Goal: Browse casually

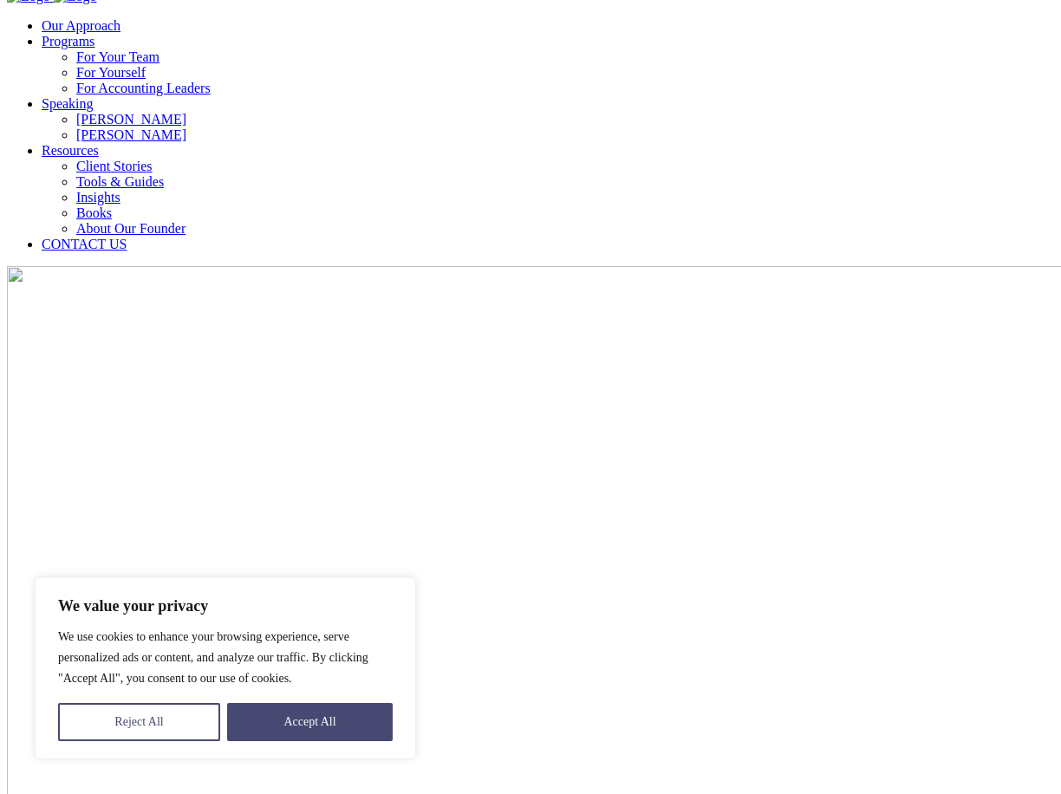
scroll to position [23, 0]
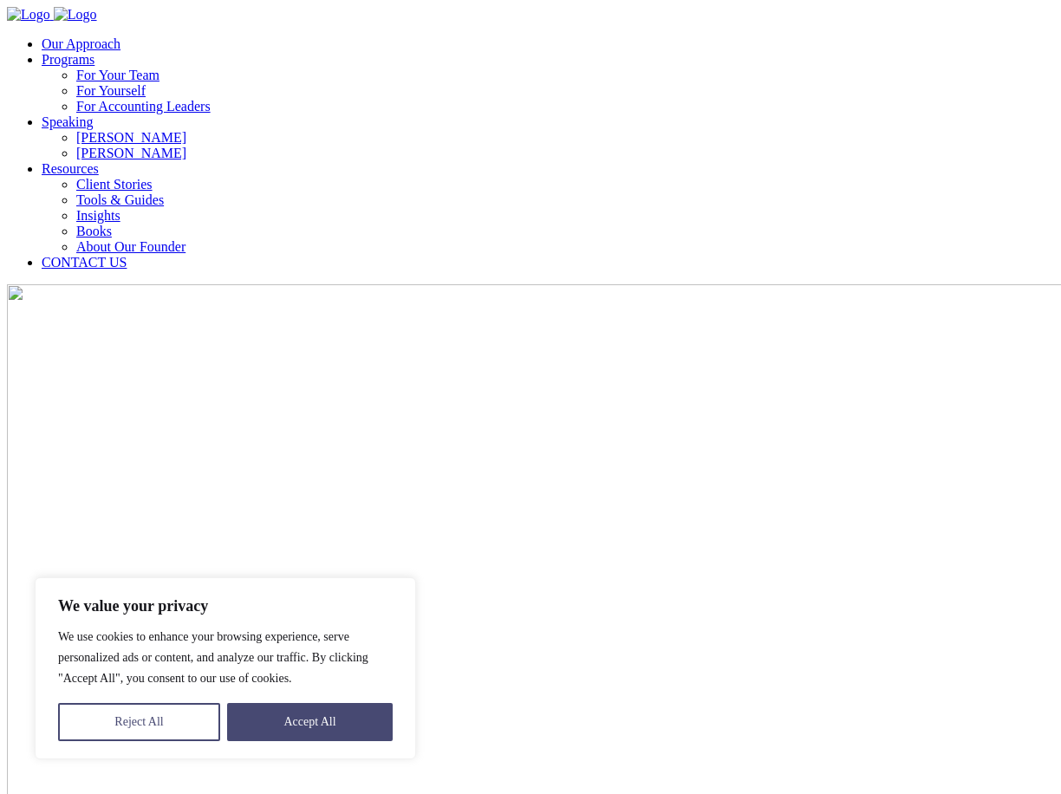
scroll to position [23, 0]
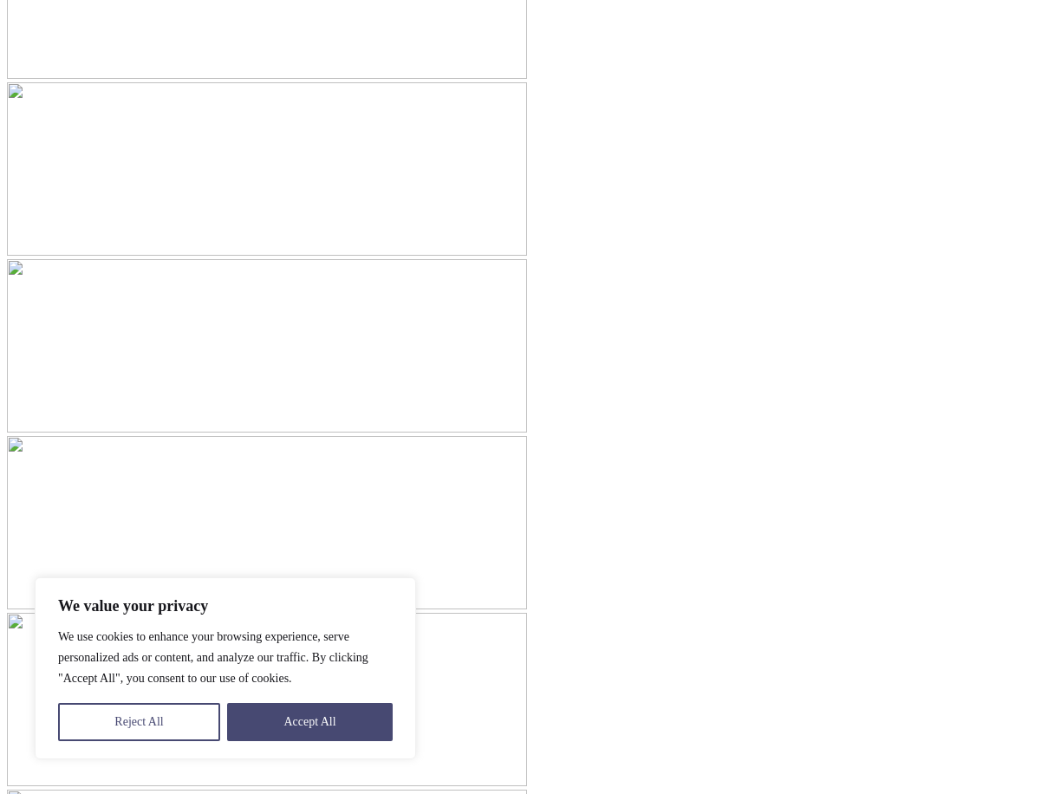
scroll to position [3720, 0]
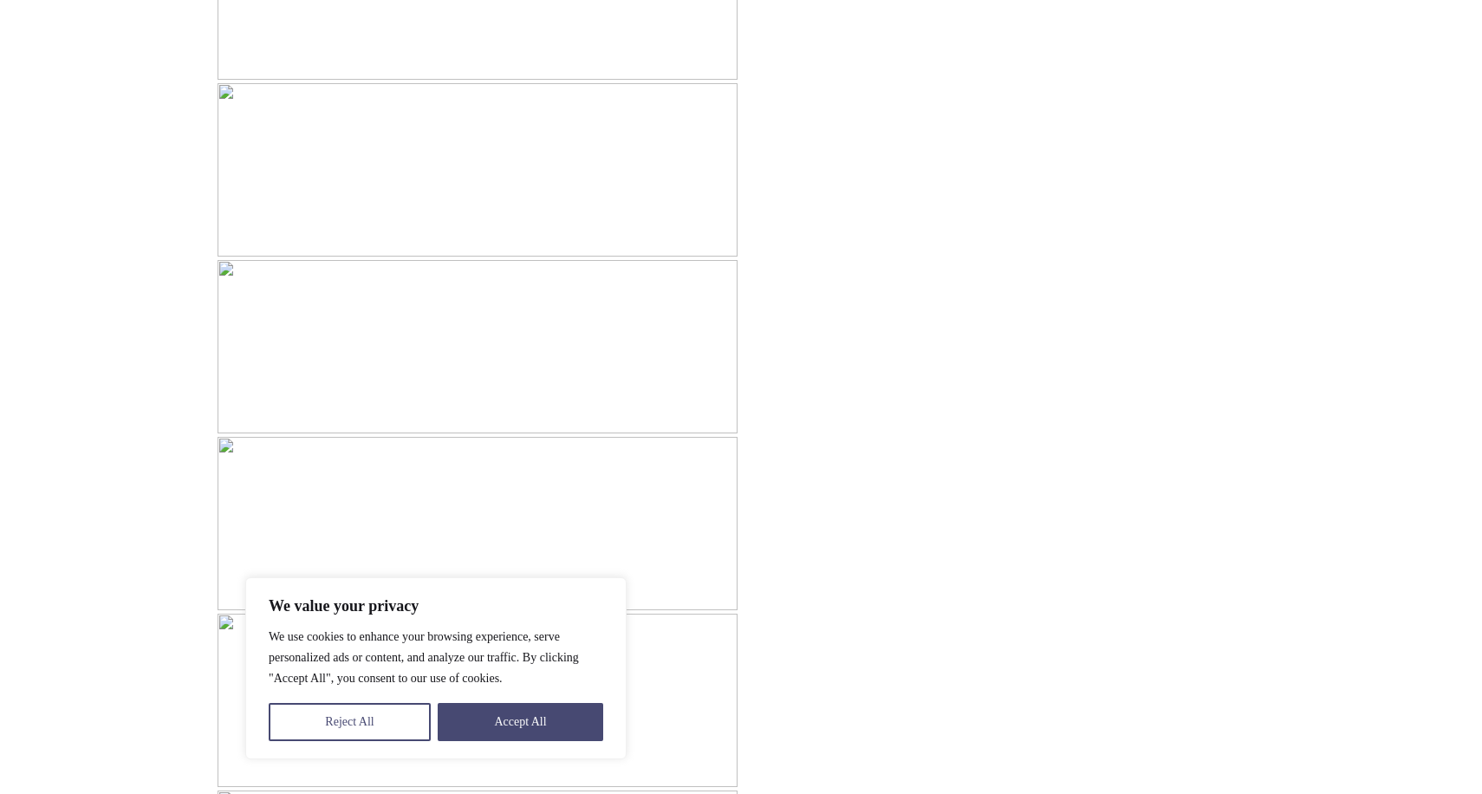
scroll to position [3720, 0]
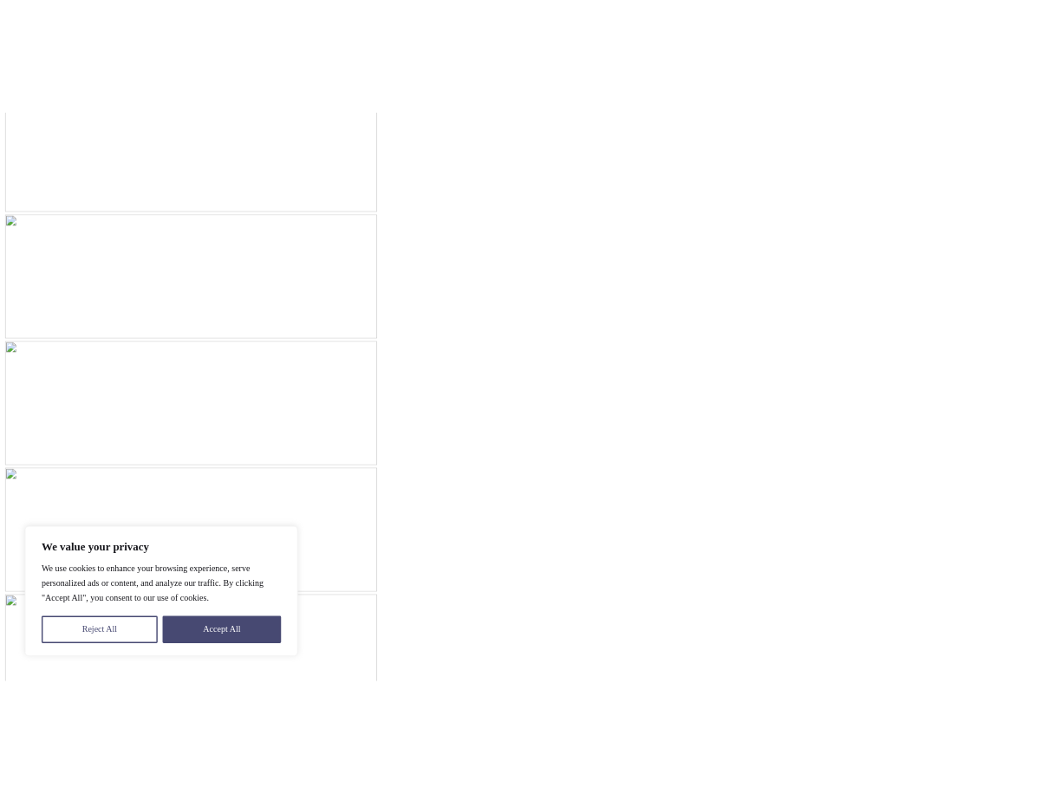
scroll to position [3780, 0]
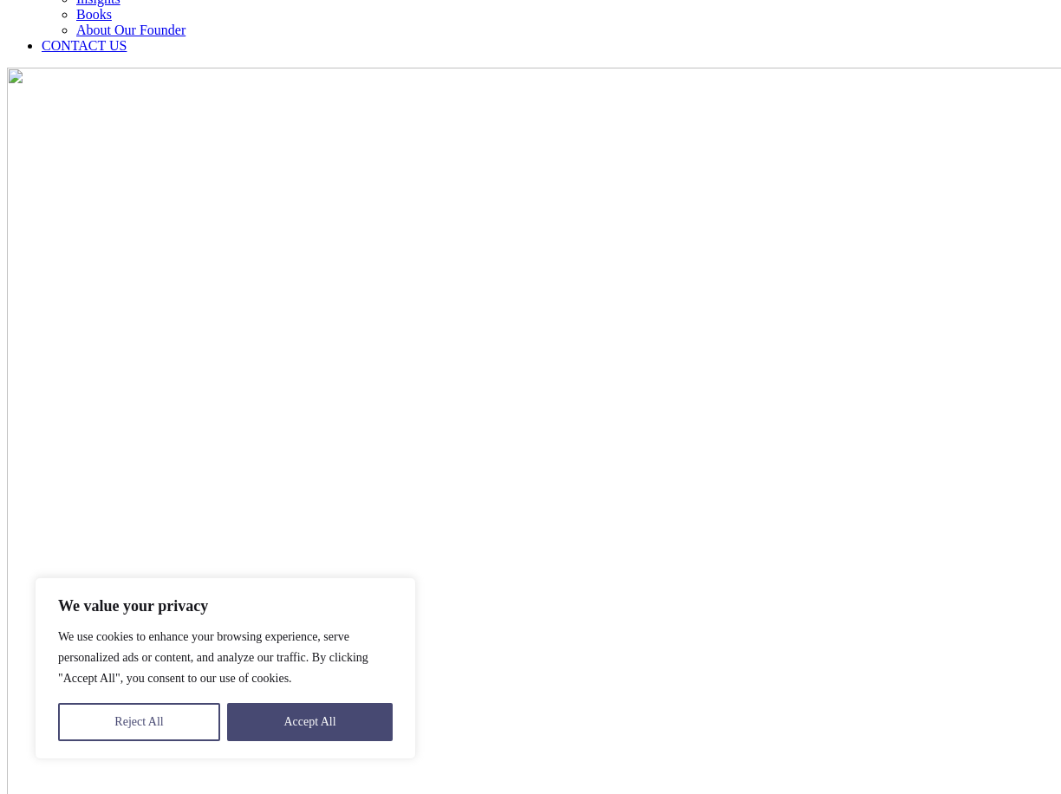
scroll to position [264, 0]
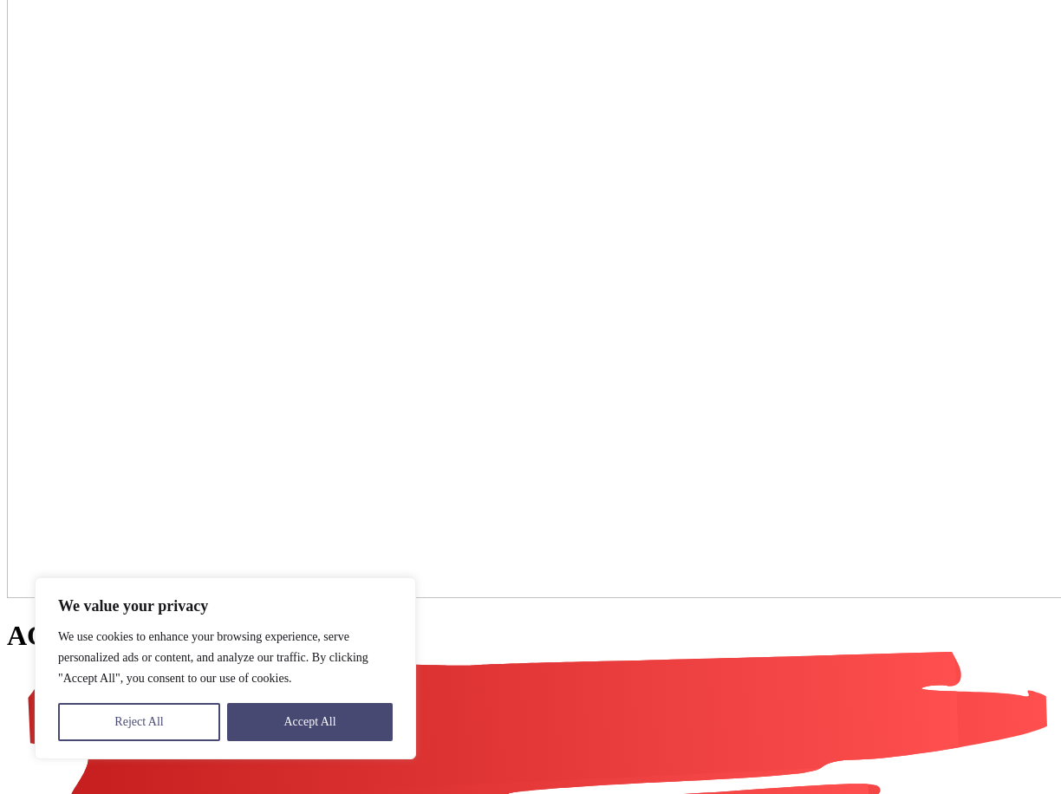
scroll to position [425, 0]
